Goal: Transaction & Acquisition: Download file/media

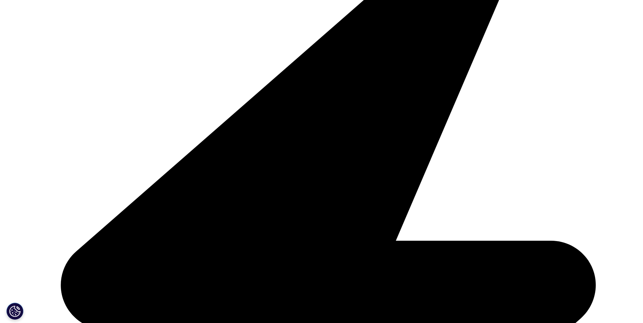
scroll to position [203, 0]
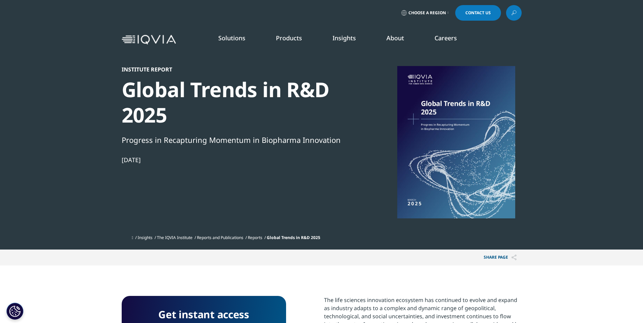
scroll to position [214, 400]
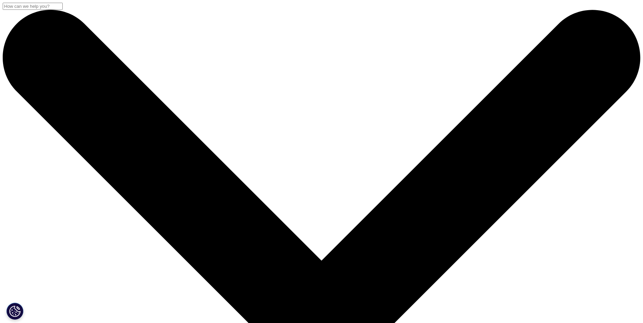
scroll to position [214, 400]
